Goal: Transaction & Acquisition: Download file/media

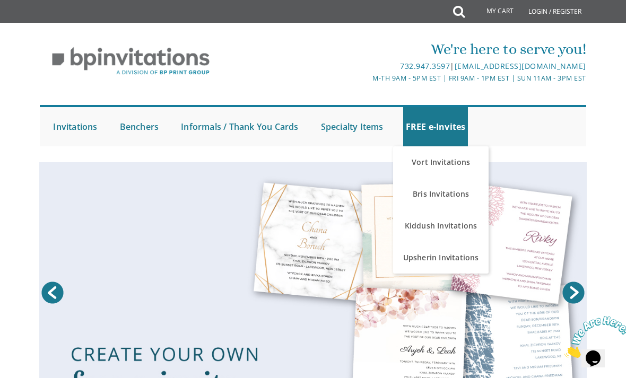
click at [464, 188] on link "Bris Invitations" at bounding box center [441, 194] width 96 height 32
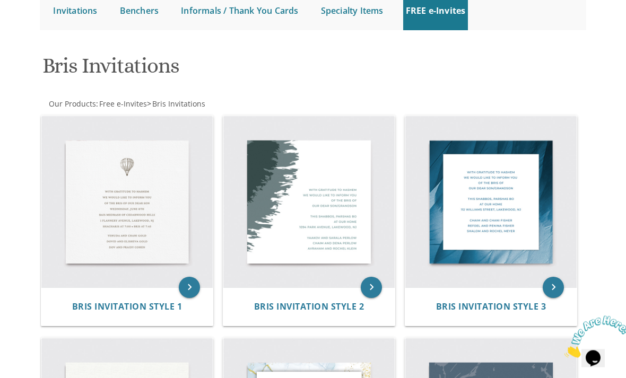
scroll to position [116, 0]
click at [131, 204] on img at bounding box center [126, 201] width 171 height 171
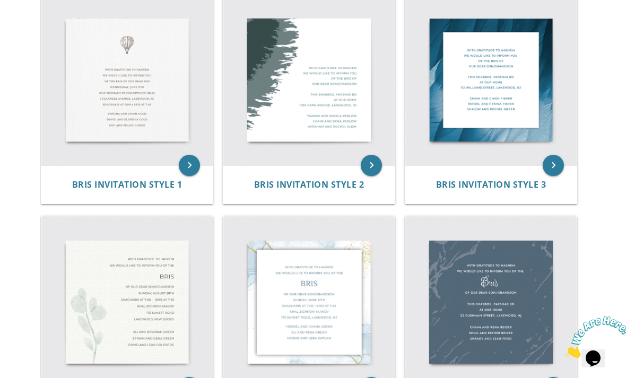
scroll to position [238, 0]
click at [134, 86] on img at bounding box center [126, 80] width 171 height 171
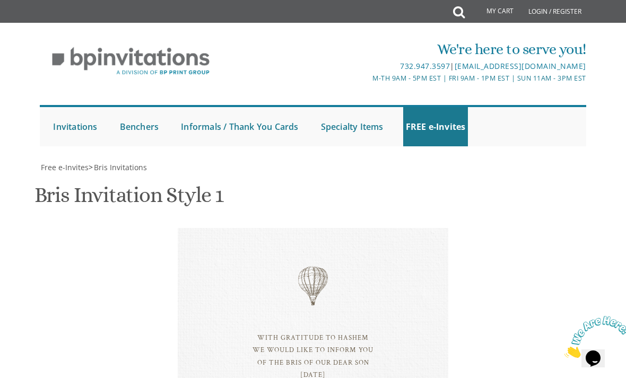
scroll to position [301, 0]
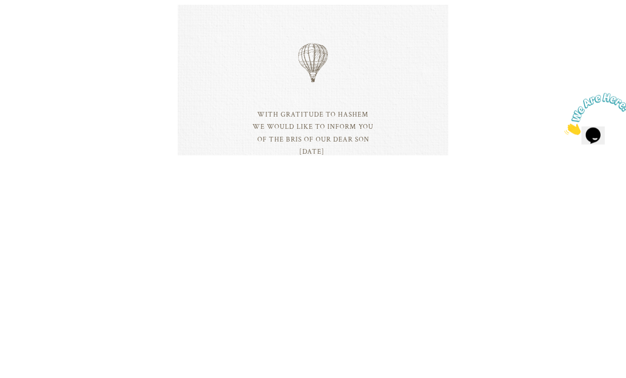
scroll to position [525, 0]
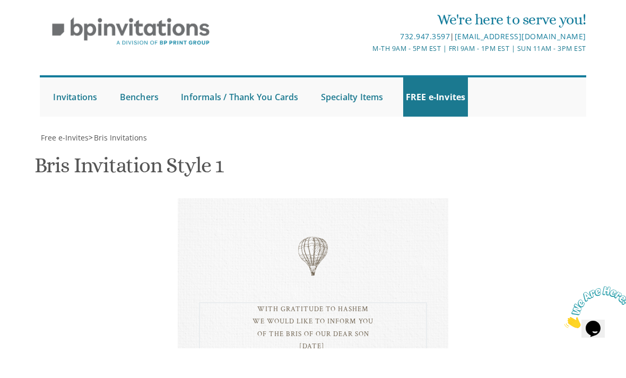
type textarea "With gratitude to Hashem We would like to inform you of the bris of our dear so…"
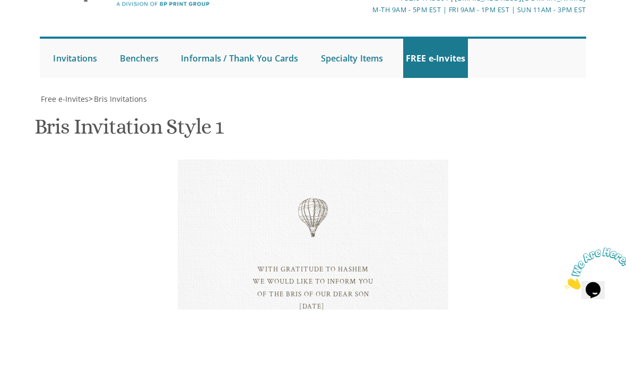
scroll to position [0, 0]
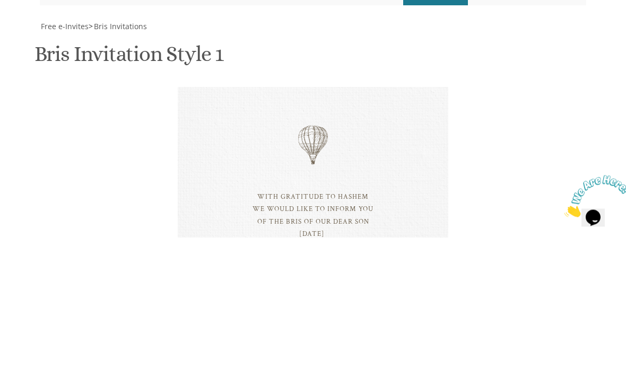
type textarea "Chesky and Chani Berkovits Shimmy and Shiffy Miller Nochum and Nechama Berkovits"
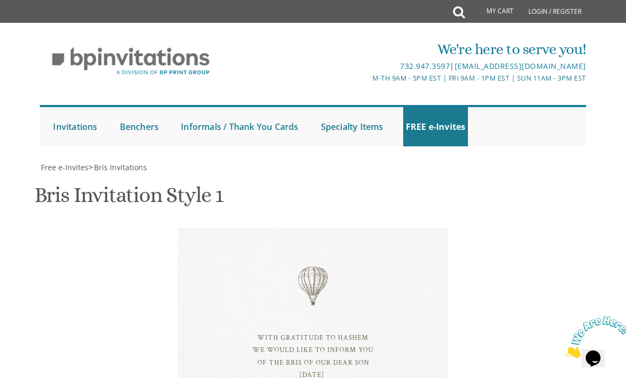
type input "Nechamab13@gmail.com"
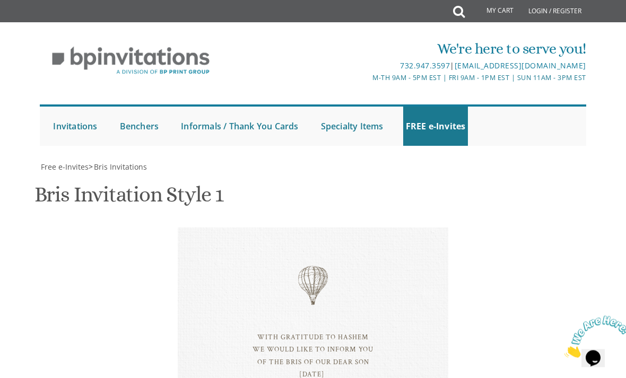
scroll to position [666, 0]
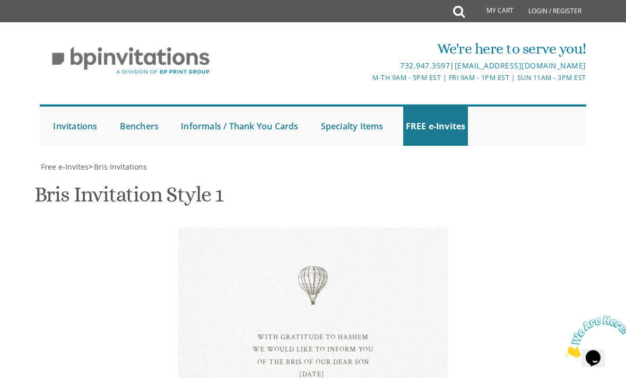
scroll to position [571, 0]
